Goal: Task Accomplishment & Management: Manage account settings

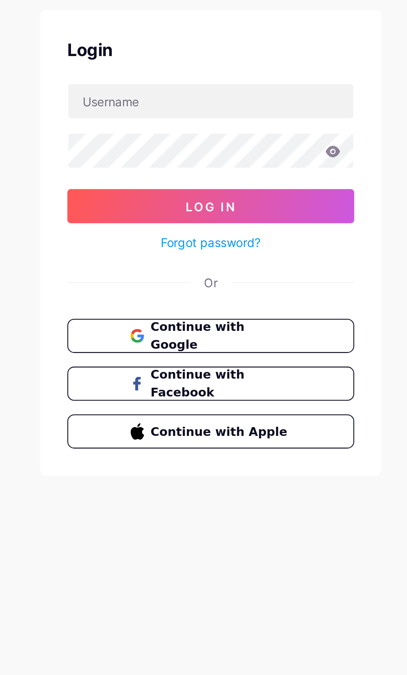
click at [244, 205] on button "Continue with Google" at bounding box center [203, 211] width 139 height 17
click at [226, 235] on span "Continue with Facebook" at bounding box center [208, 234] width 68 height 17
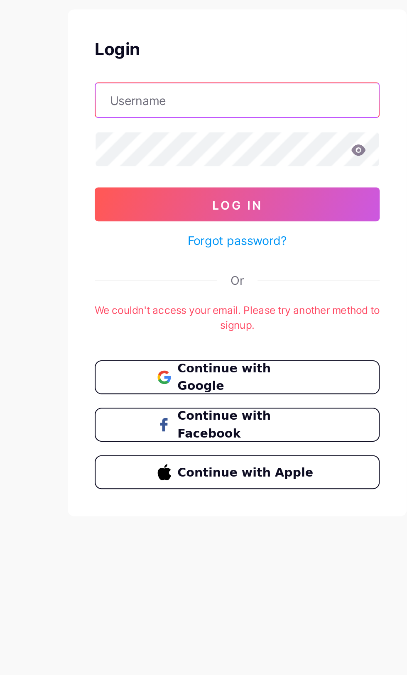
click at [192, 95] on input "text" at bounding box center [203, 97] width 139 height 17
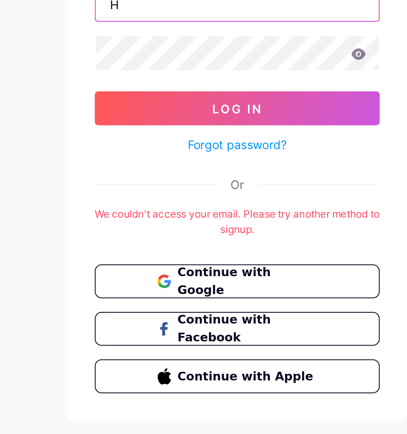
type input "H"
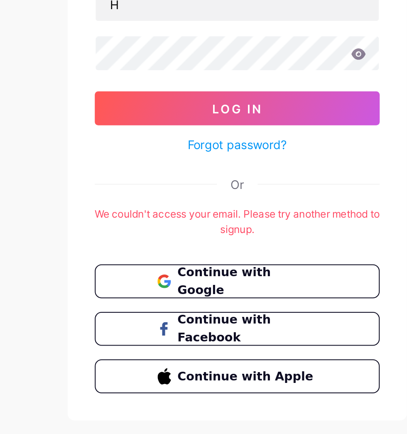
click at [237, 229] on span "Continue with Google" at bounding box center [208, 233] width 68 height 17
